Goal: Task Accomplishment & Management: Manage account settings

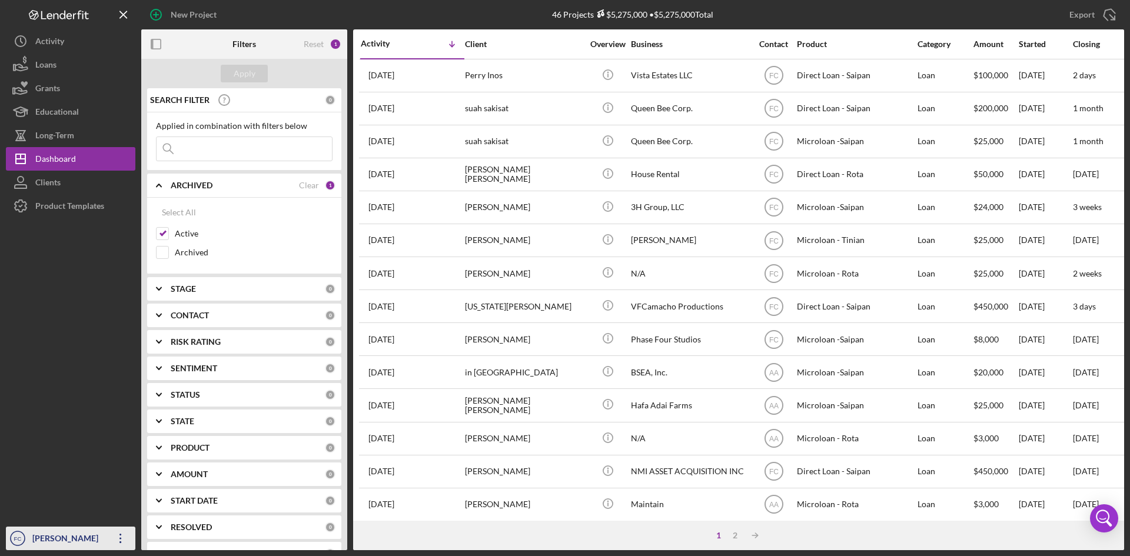
click at [68, 544] on div "[PERSON_NAME]" at bounding box center [67, 540] width 77 height 26
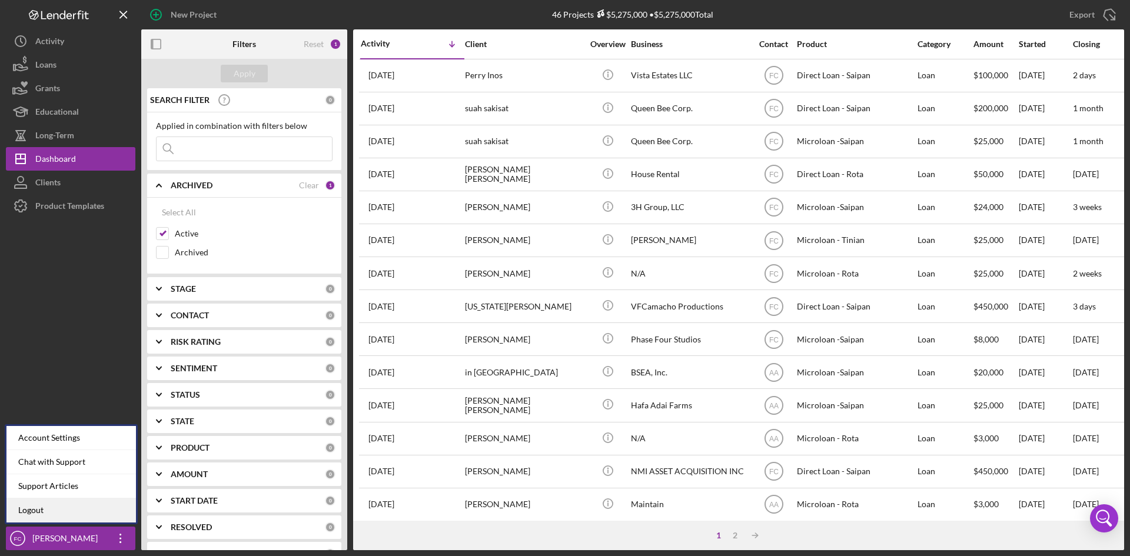
click at [62, 521] on link "Logout" at bounding box center [71, 511] width 130 height 24
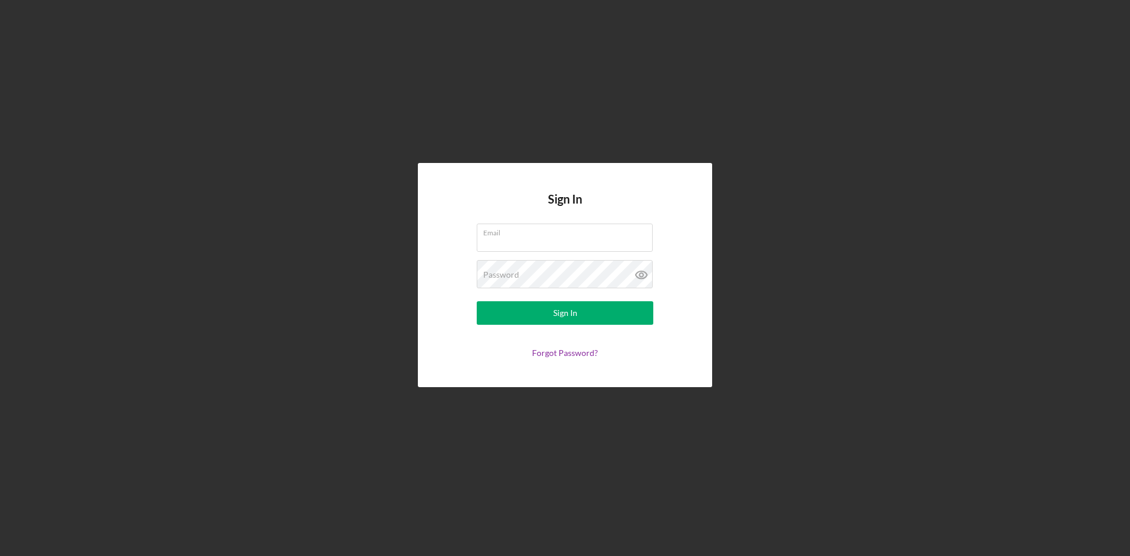
type input "[PERSON_NAME][EMAIL_ADDRESS][DOMAIN_NAME]"
